Goal: Task Accomplishment & Management: Complete application form

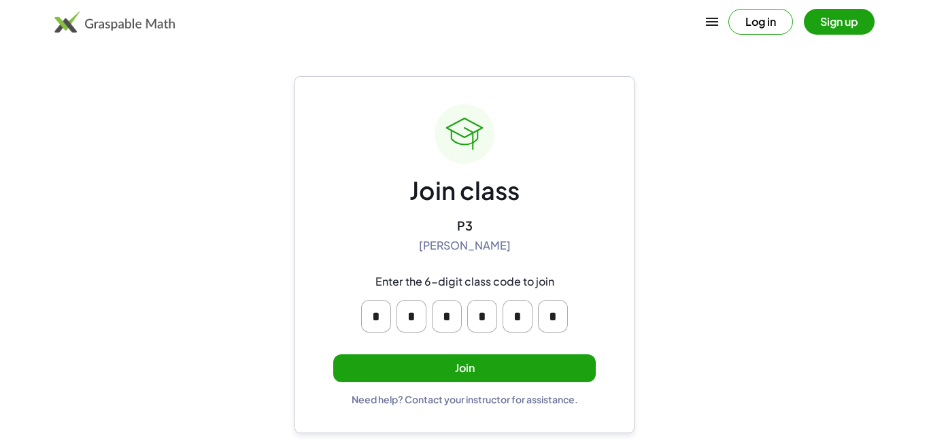
click at [326, 187] on div "Join class P3 [PERSON_NAME] Enter the 6-digit class code to join * * * * * * Jo…" at bounding box center [464, 254] width 340 height 357
click at [378, 309] on input "*" at bounding box center [376, 316] width 30 height 33
type input "*"
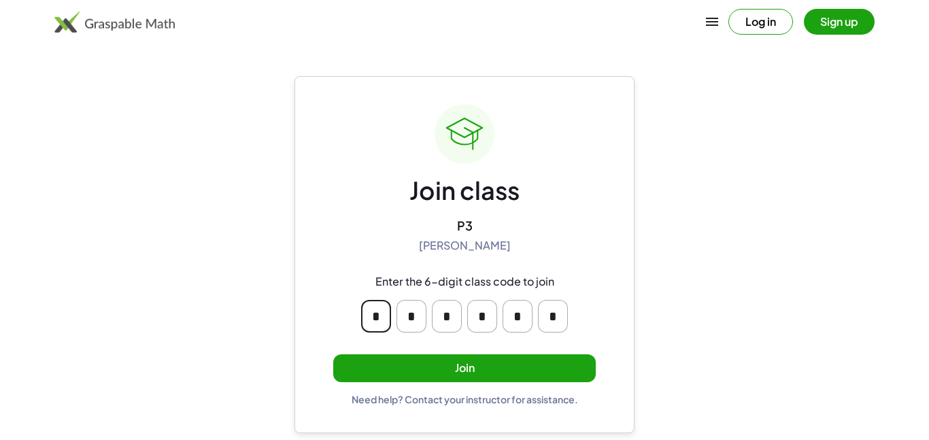
type input "*"
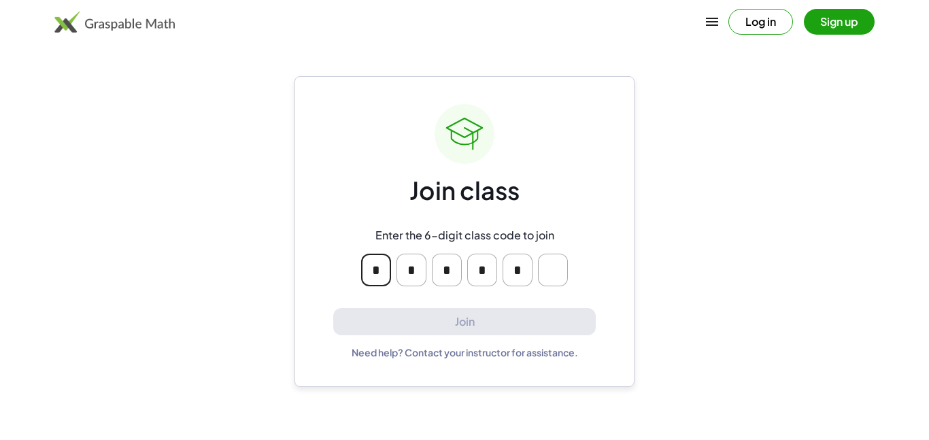
type input "*"
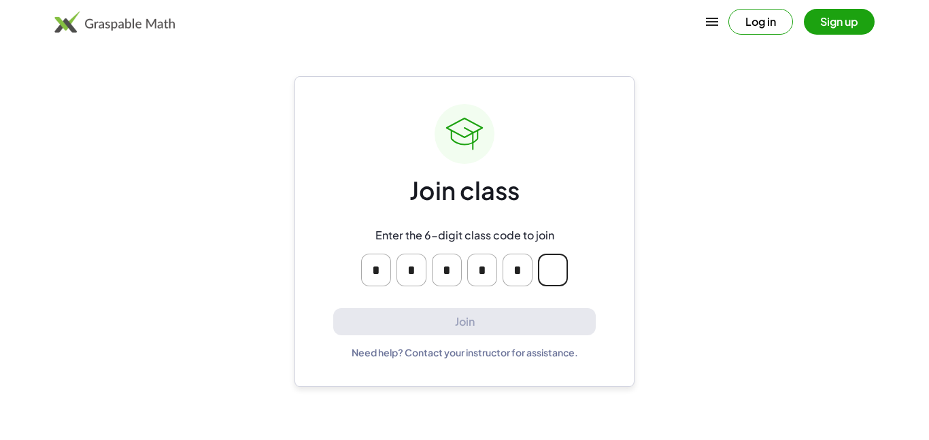
type input "*"
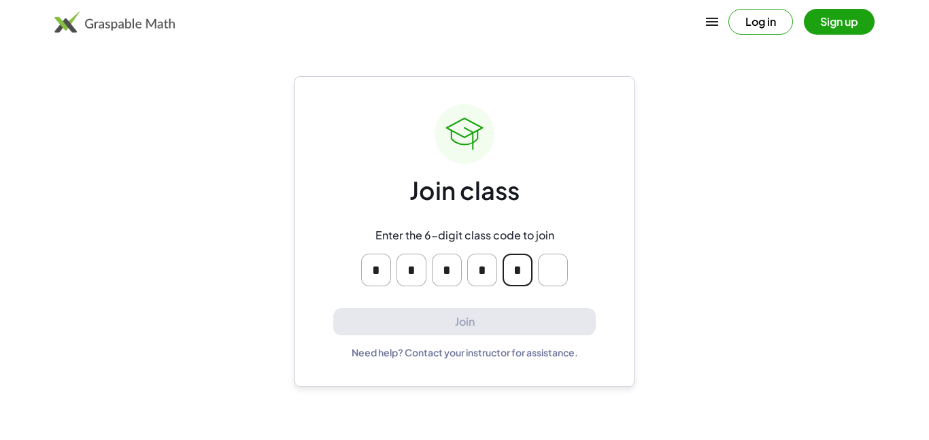
type input "*"
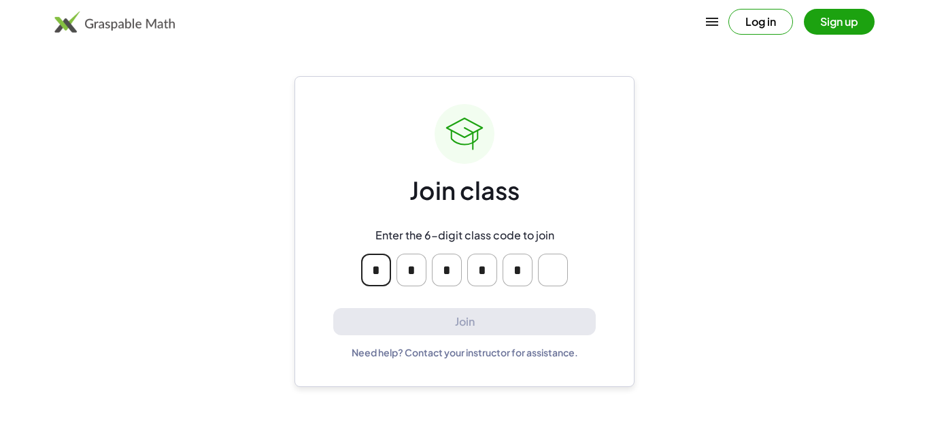
type input "*"
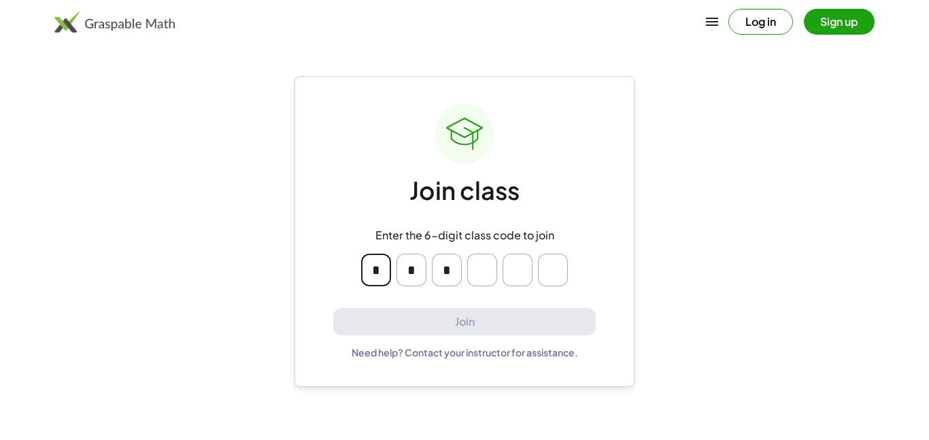
type input "*"
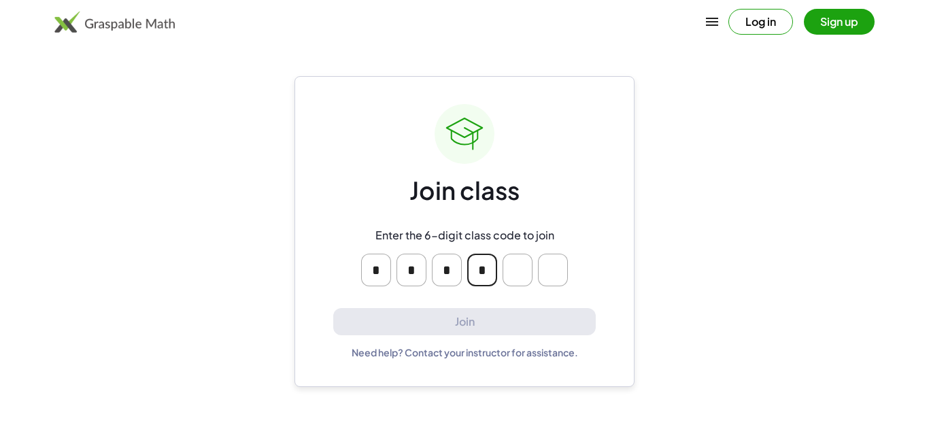
type input "*"
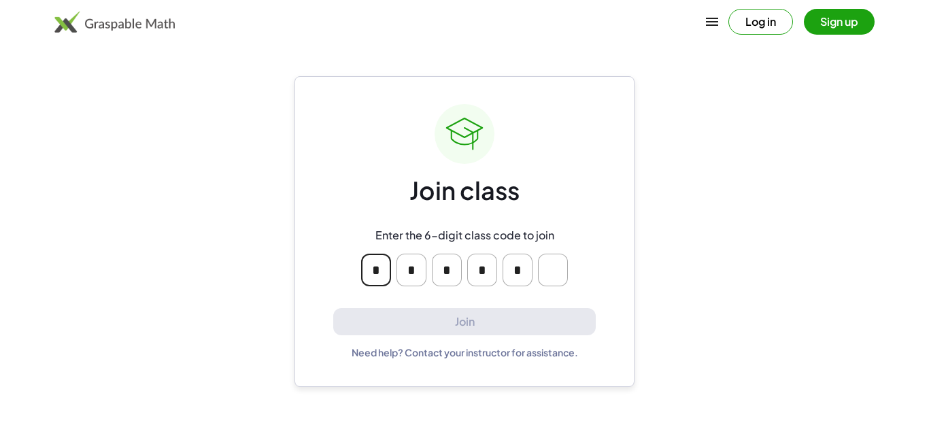
type input "*"
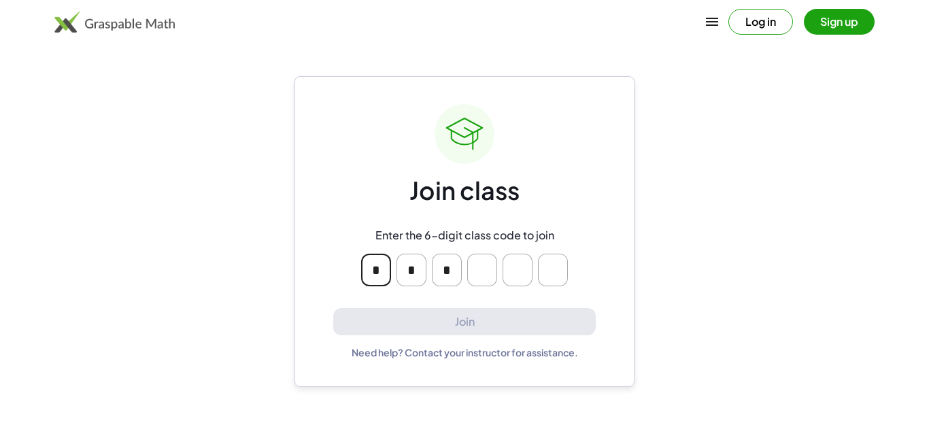
type input "*"
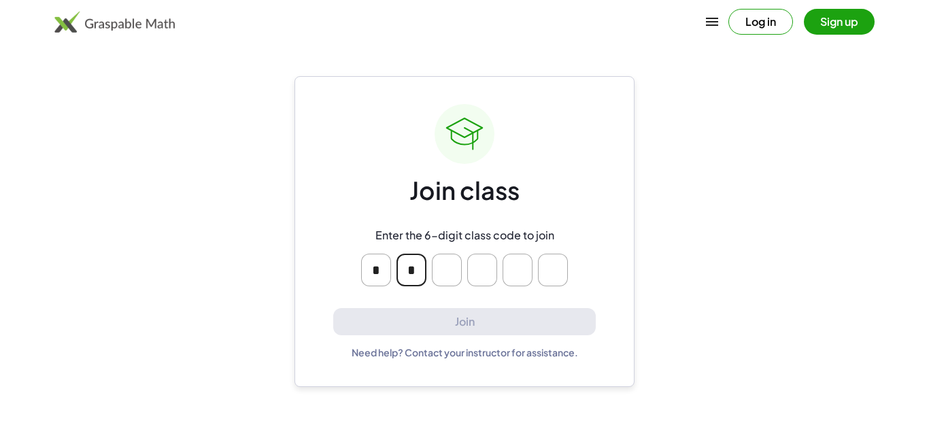
type input "*"
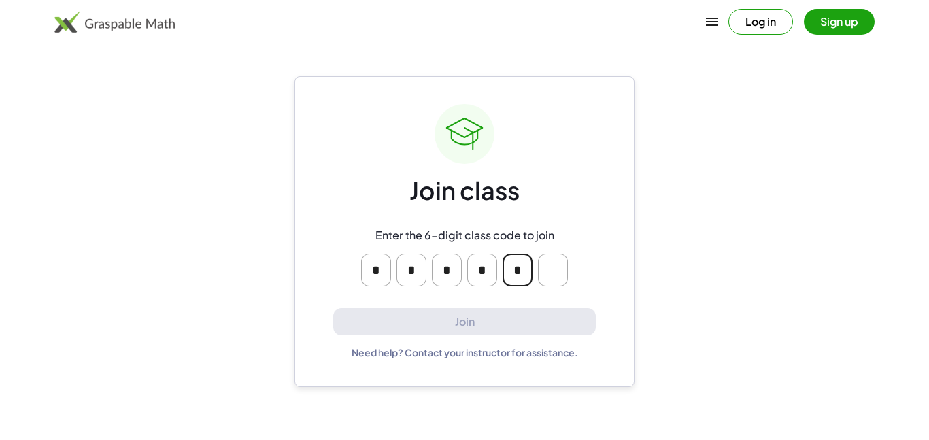
type input "*"
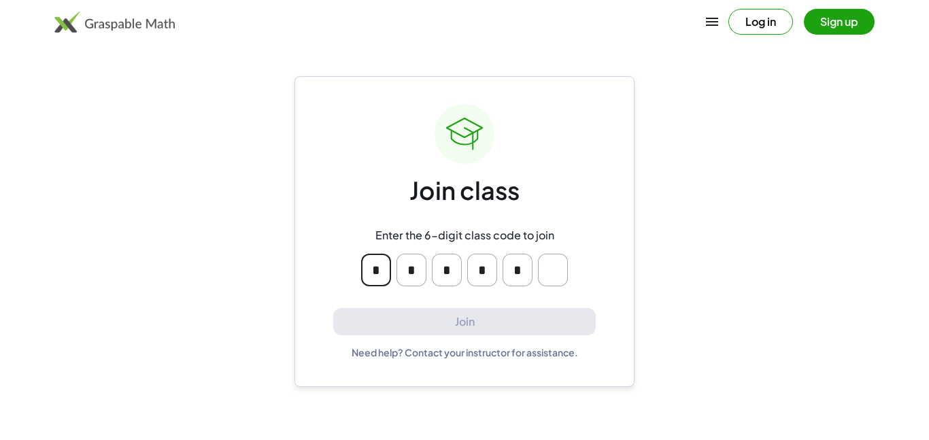
type input "*"
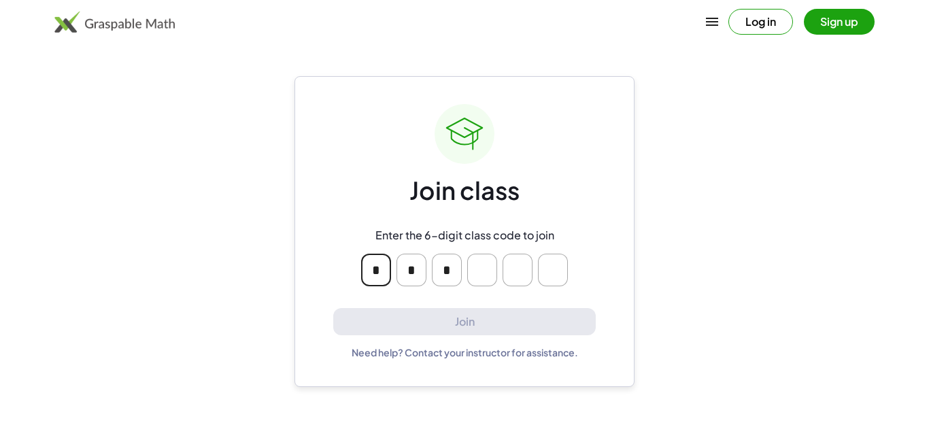
type input "*"
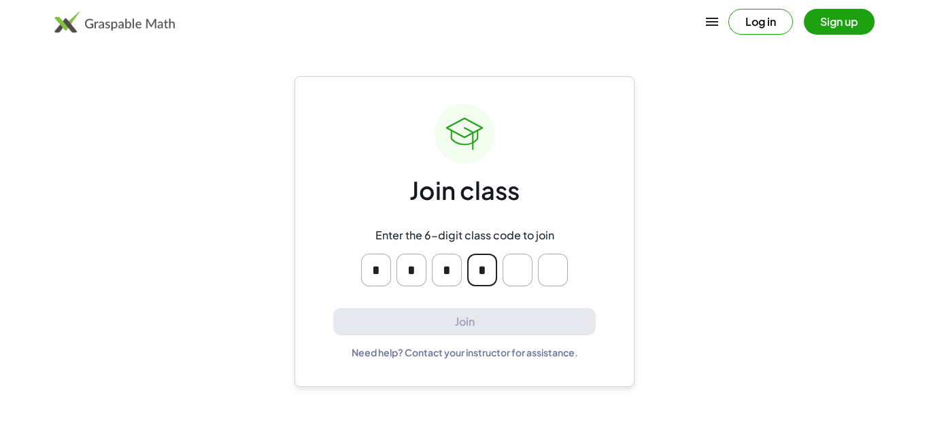
type input "*"
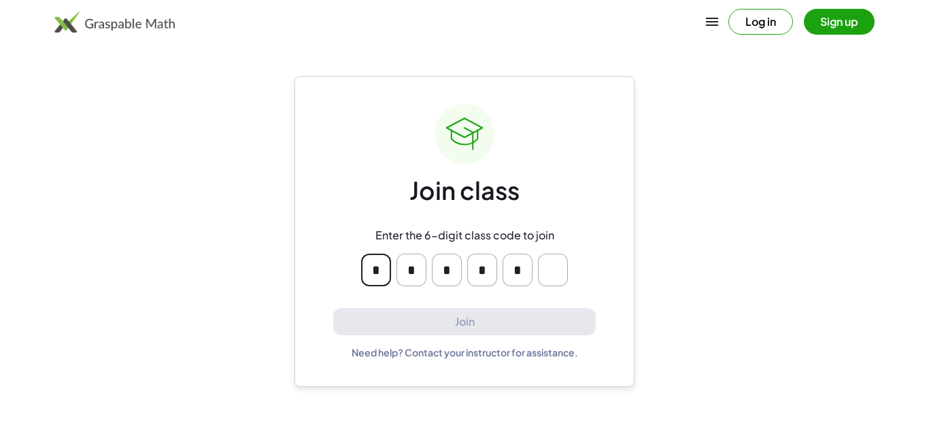
type input "*"
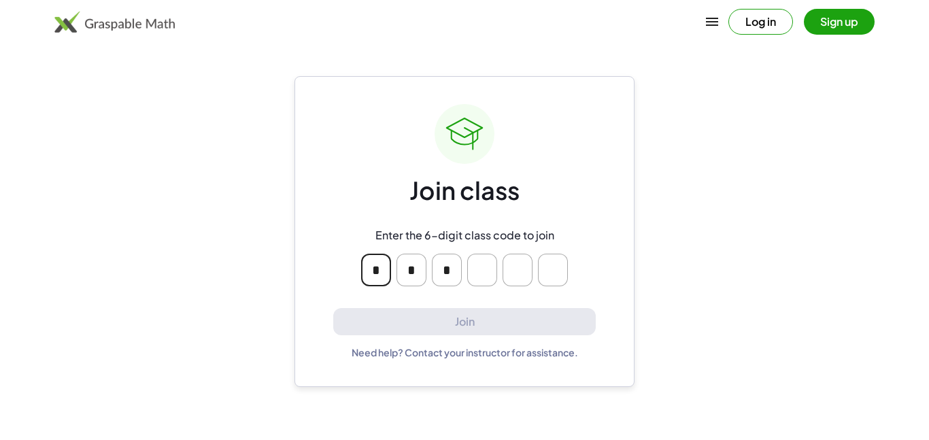
type input "*"
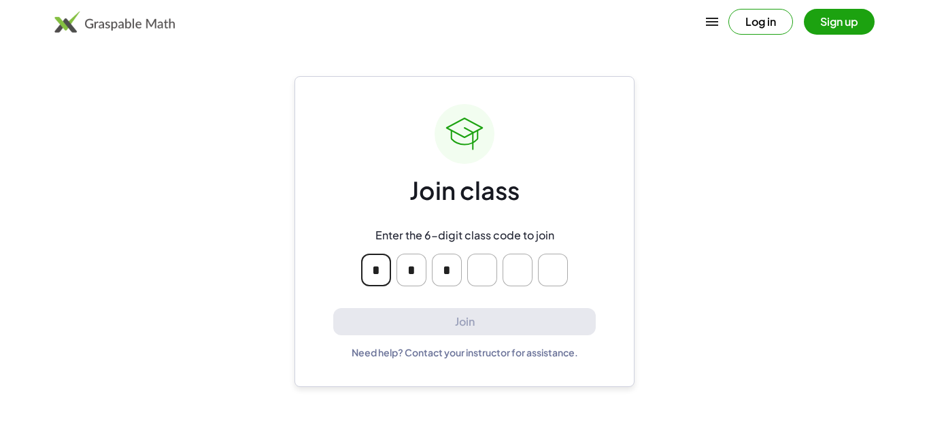
type input "*"
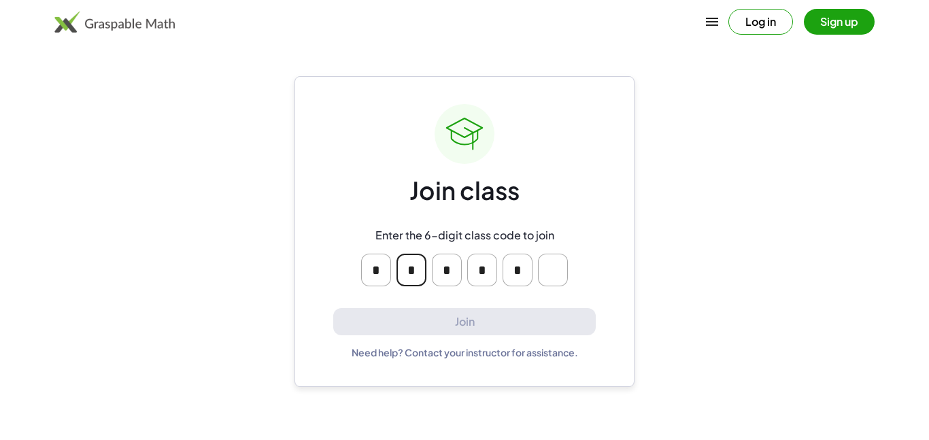
type input "*"
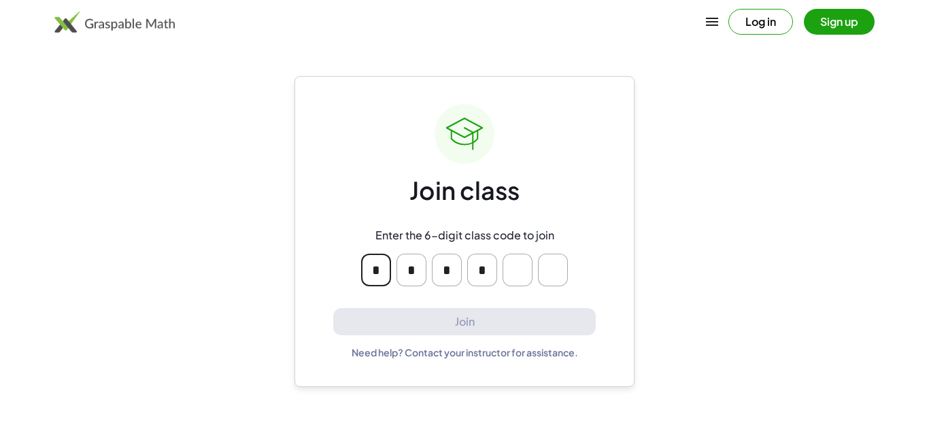
type input "*"
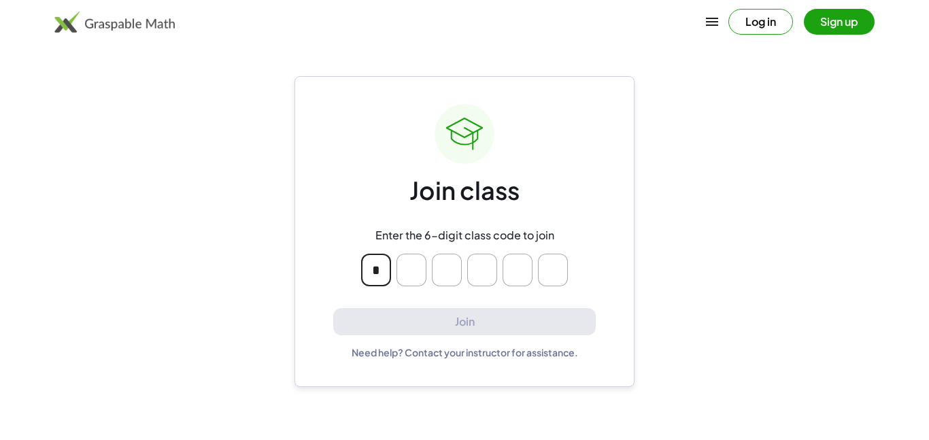
type input "*"
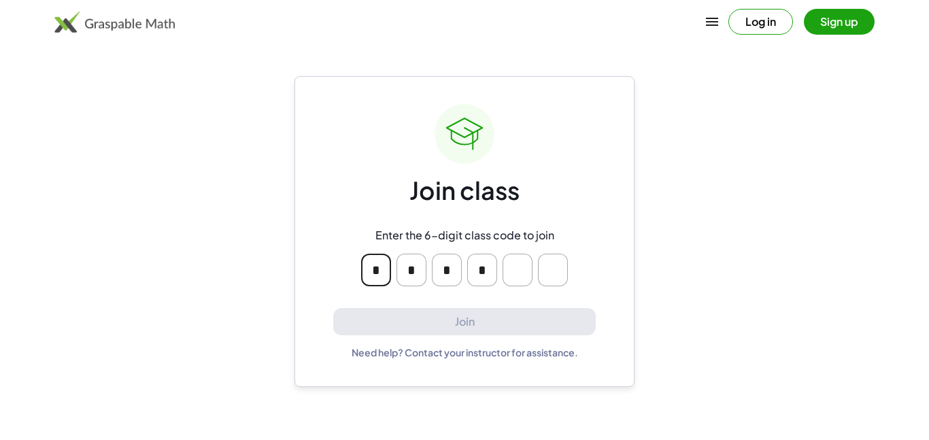
type input "*"
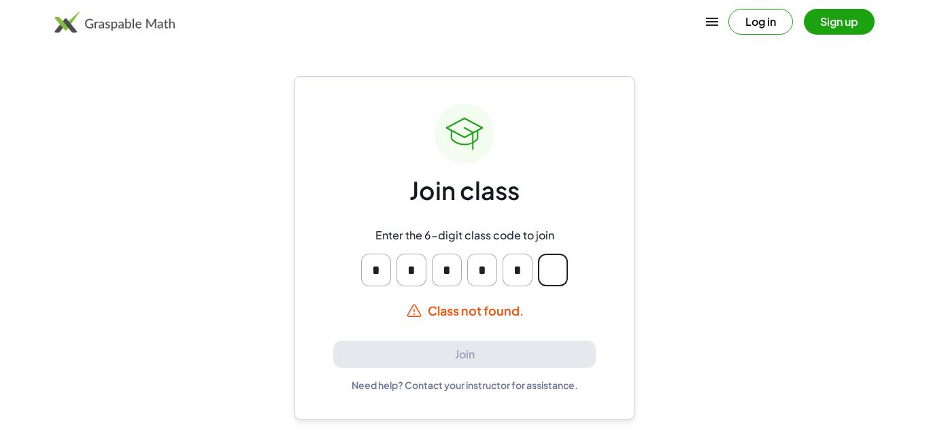
type input "*"
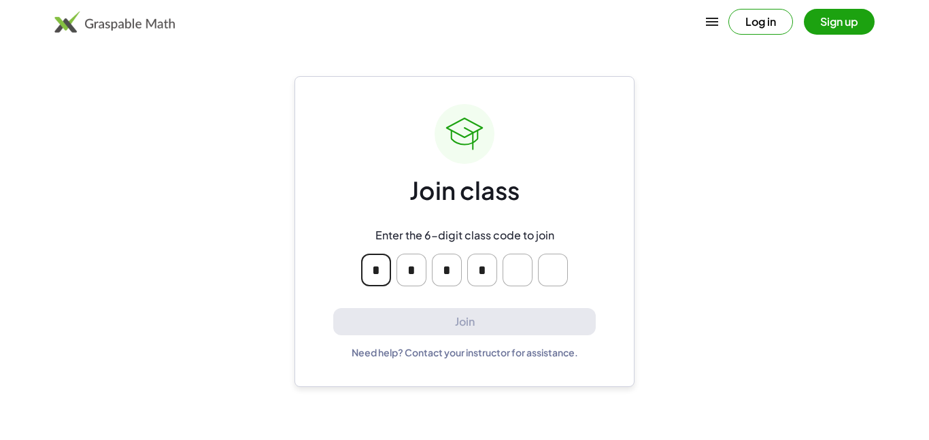
type input "*"
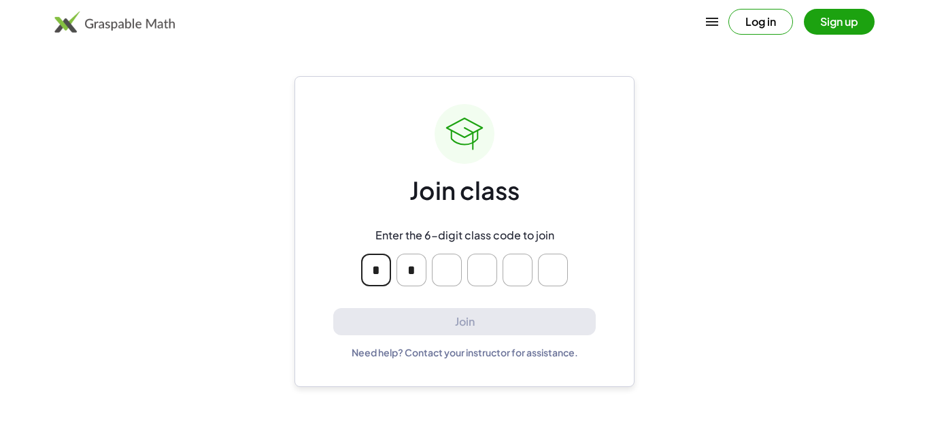
type input "*"
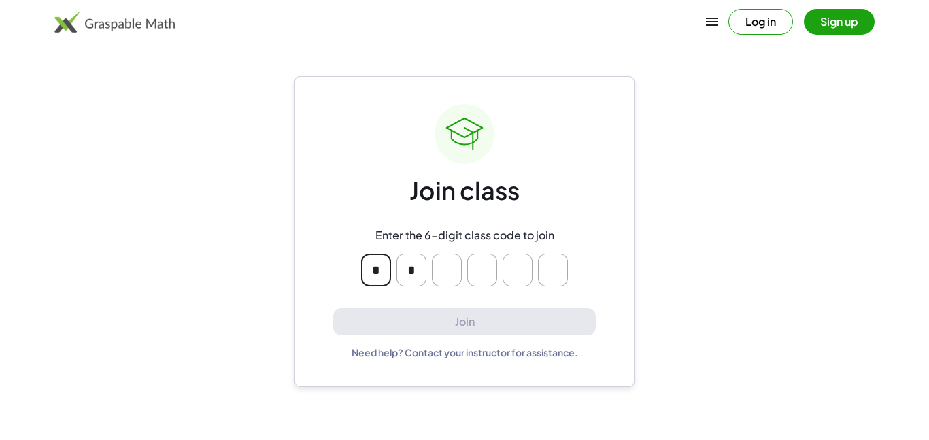
type input "*"
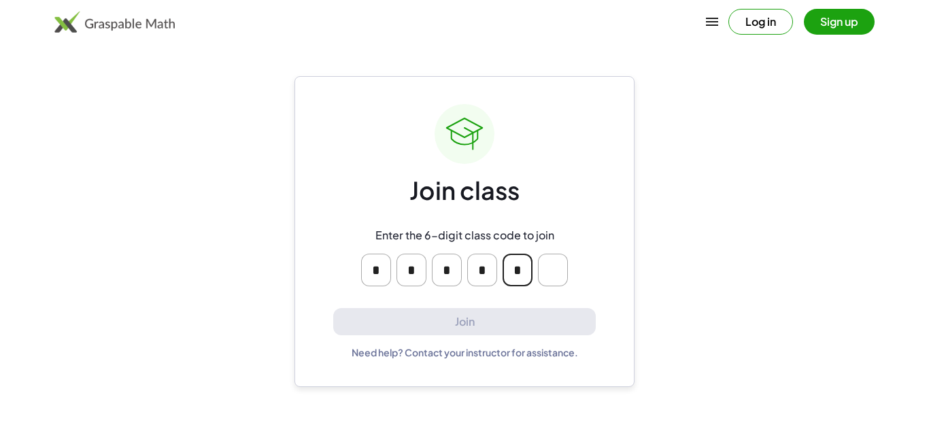
type input "*"
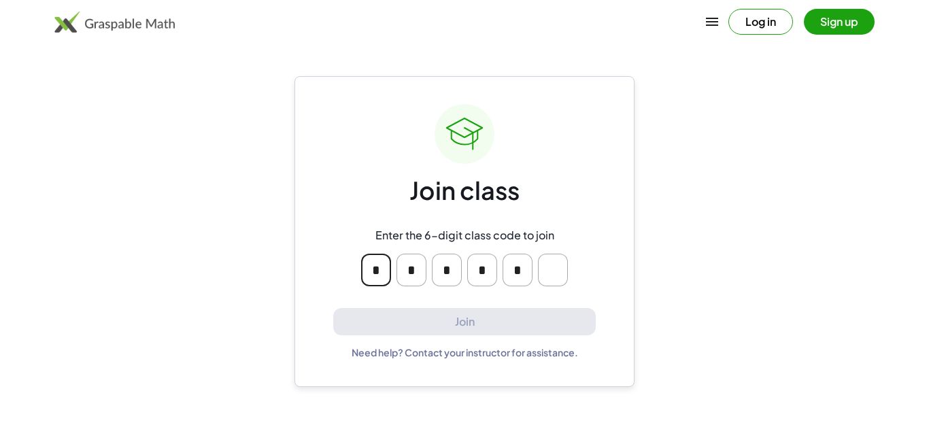
type input "*"
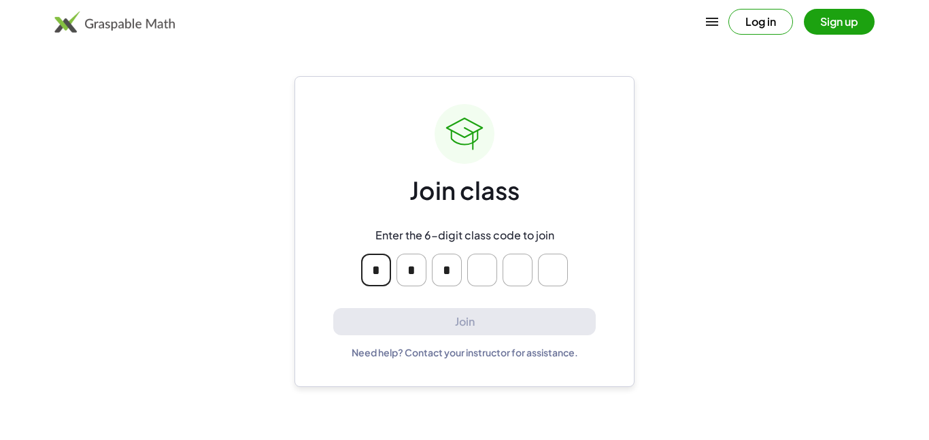
type input "*"
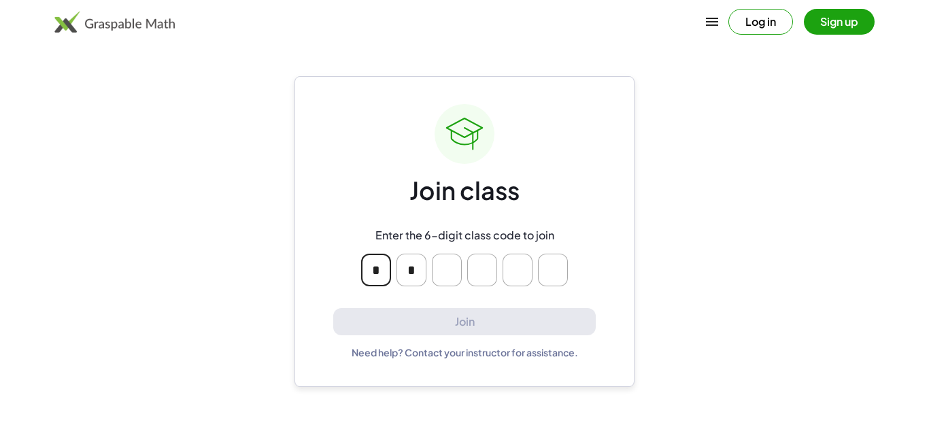
type input "*"
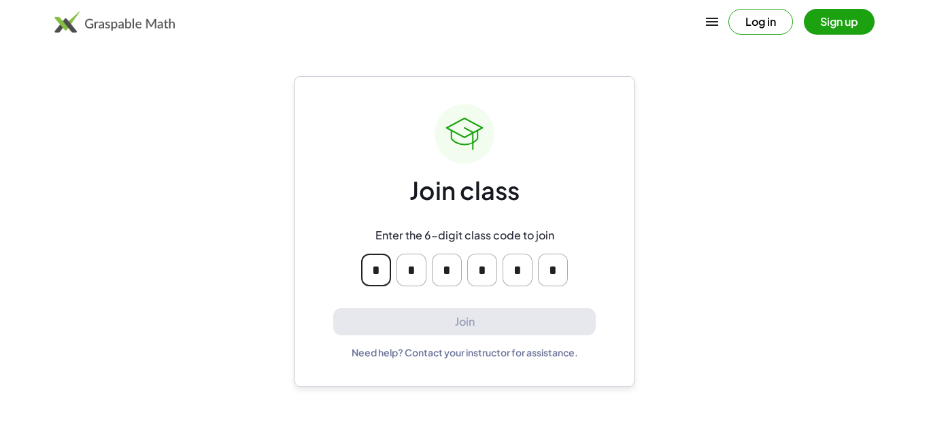
type input "*"
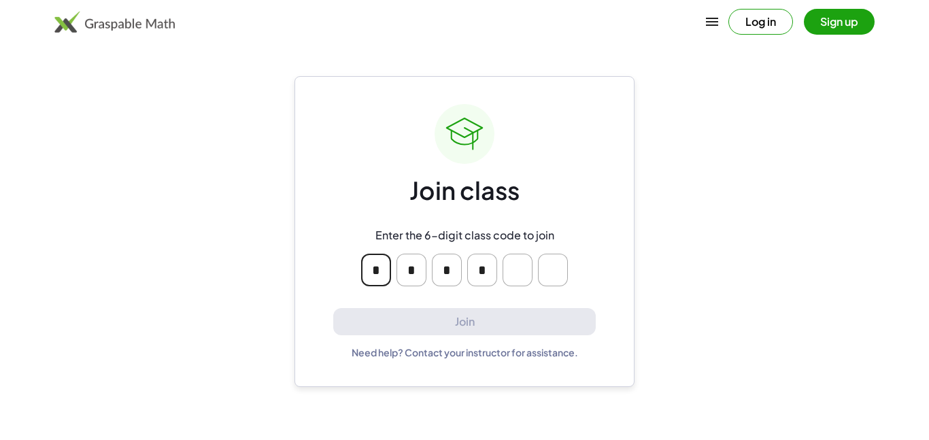
type input "*"
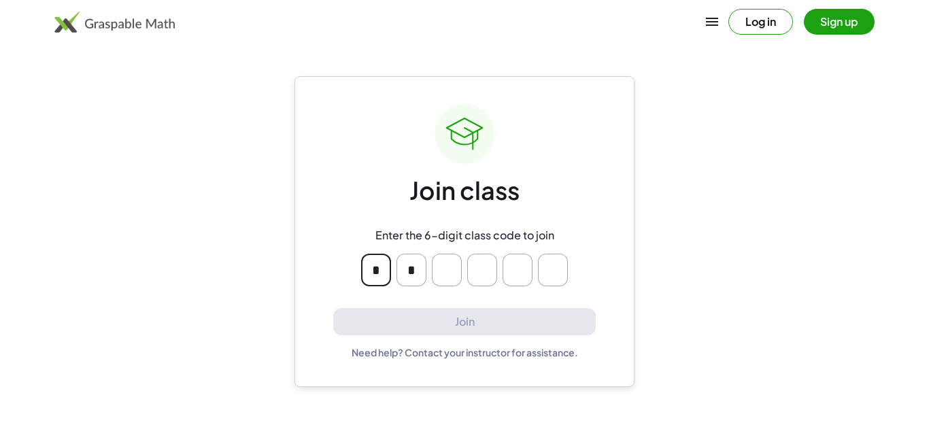
type input "*"
